Goal: Navigation & Orientation: Find specific page/section

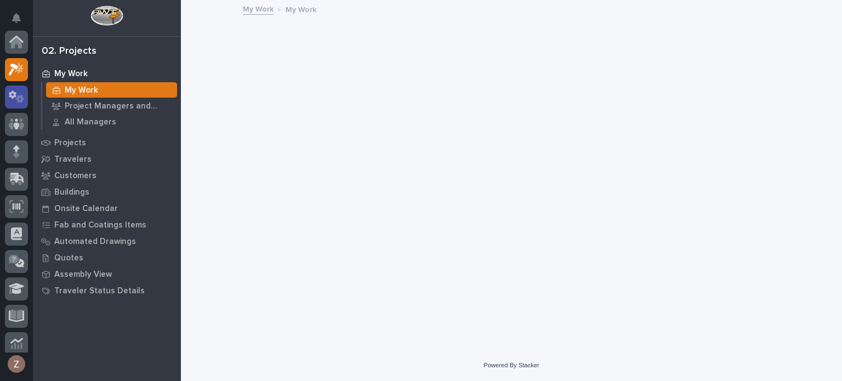
scroll to position [27, 0]
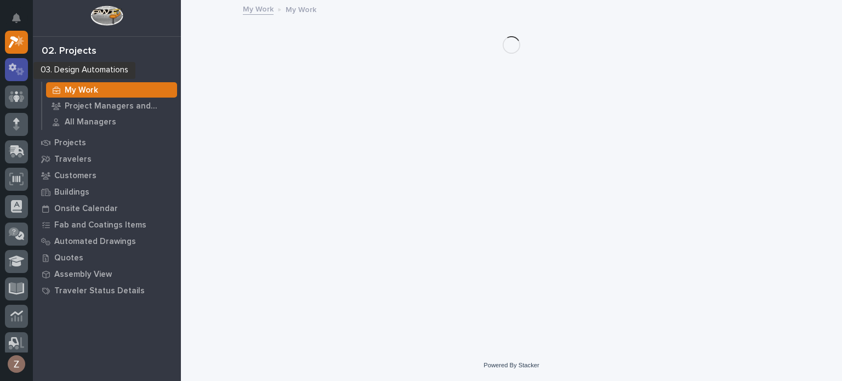
click at [19, 68] on icon at bounding box center [20, 71] width 8 height 8
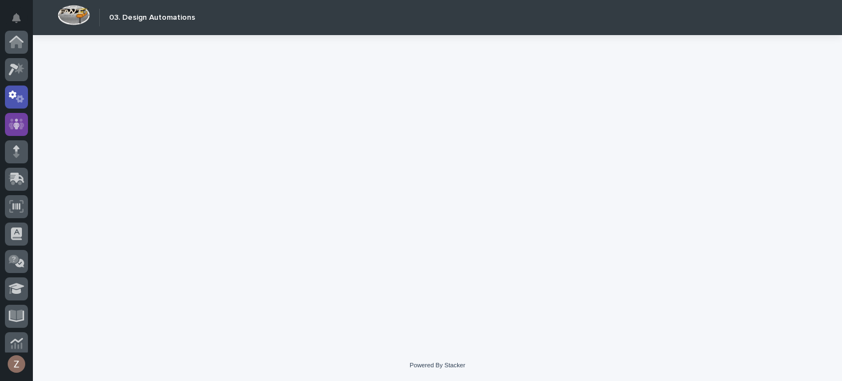
scroll to position [55, 0]
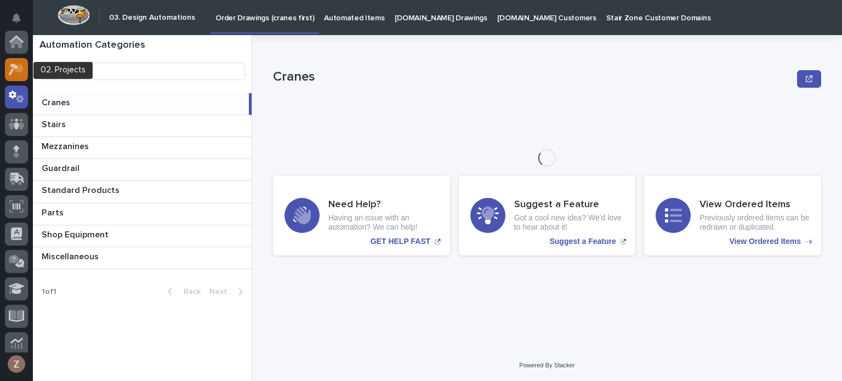
click at [20, 72] on icon at bounding box center [17, 69] width 16 height 13
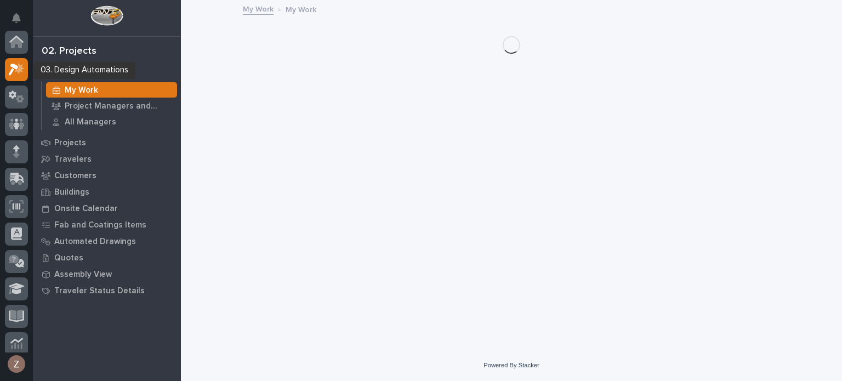
scroll to position [27, 0]
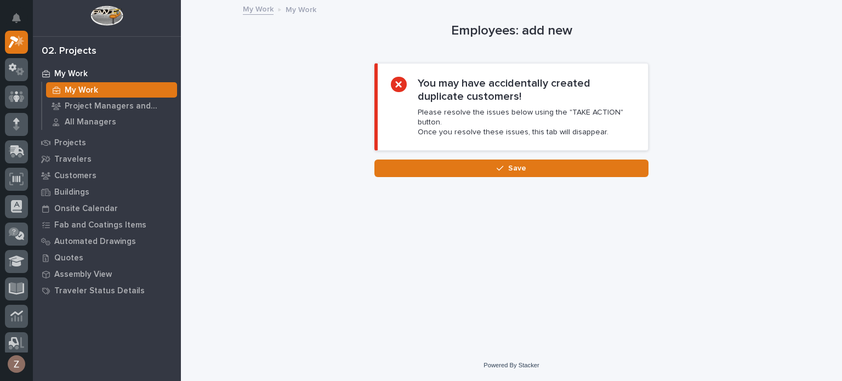
click at [406, 85] on div at bounding box center [399, 85] width 16 height 16
click at [257, 9] on link "My Work" at bounding box center [258, 8] width 31 height 13
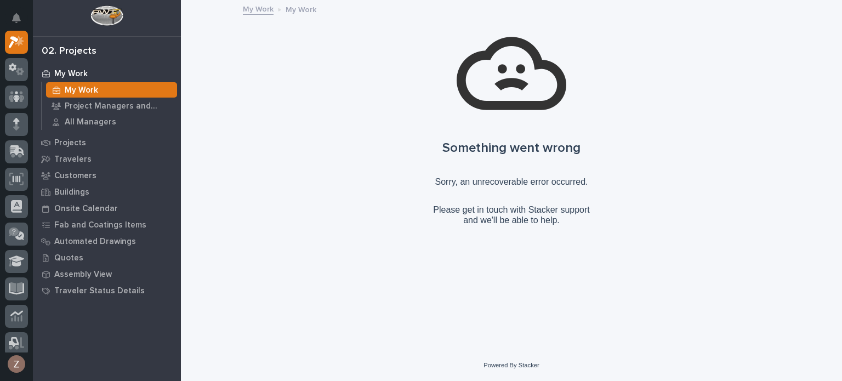
click at [69, 73] on p "My Work" at bounding box center [70, 74] width 33 height 10
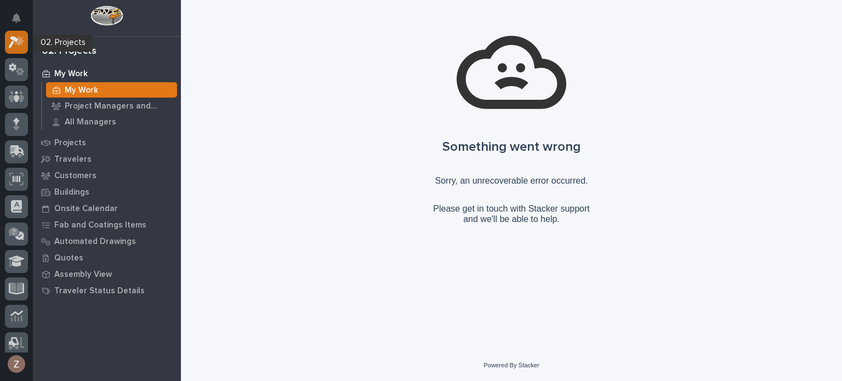
click at [22, 41] on icon at bounding box center [19, 40] width 9 height 11
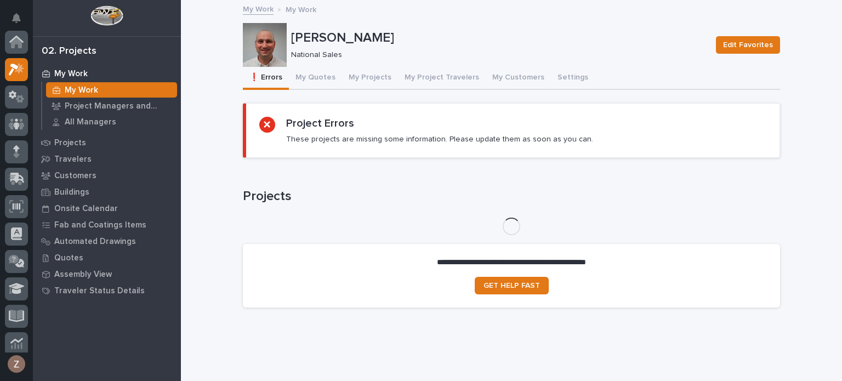
scroll to position [27, 0]
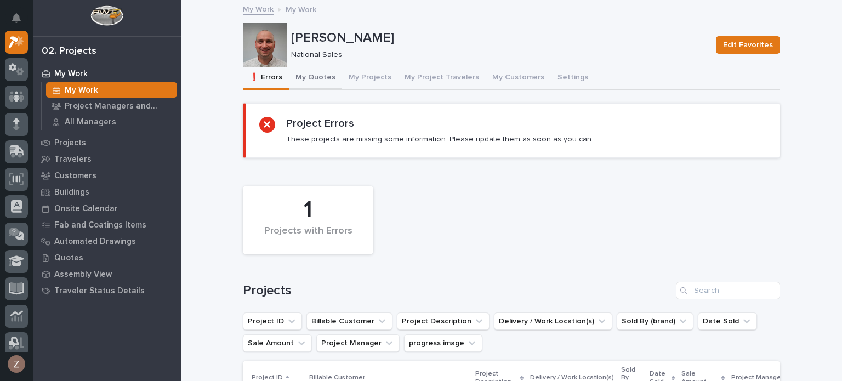
click at [316, 76] on button "My Quotes" at bounding box center [315, 78] width 53 height 23
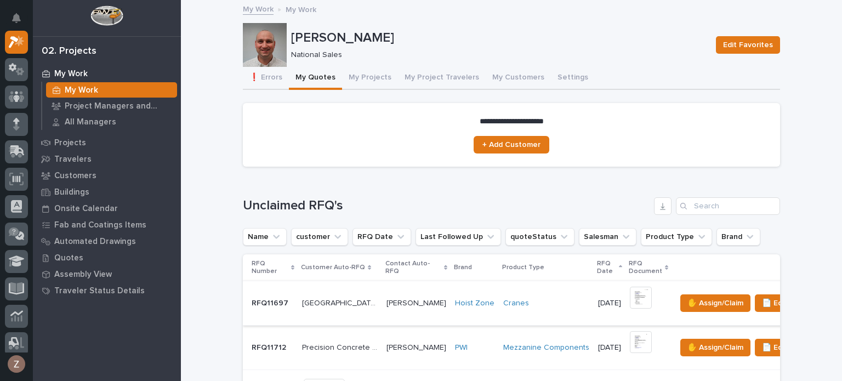
scroll to position [165, 0]
